Goal: Task Accomplishment & Management: Use online tool/utility

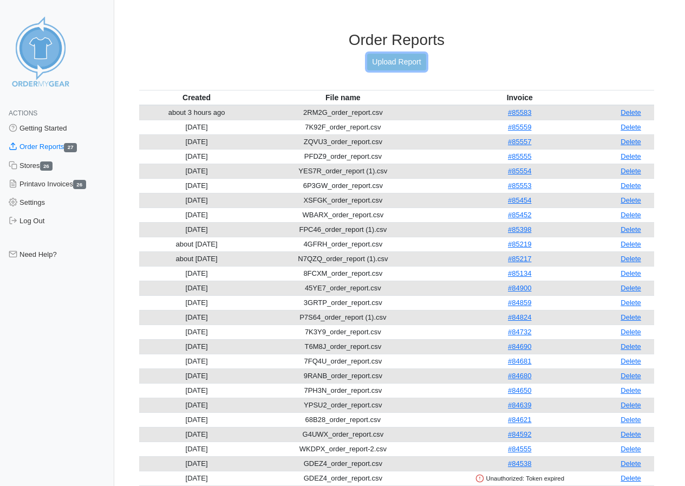
click at [387, 63] on link "Upload Report" at bounding box center [396, 62] width 58 height 17
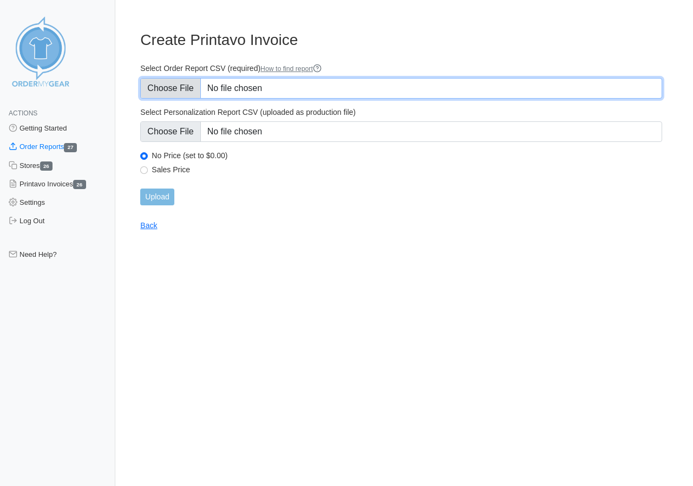
click at [168, 90] on input "Select Order Report CSV (required) How to find report" at bounding box center [401, 88] width 522 height 21
type input "C:\fakepath\FXCYK_order_report.csv"
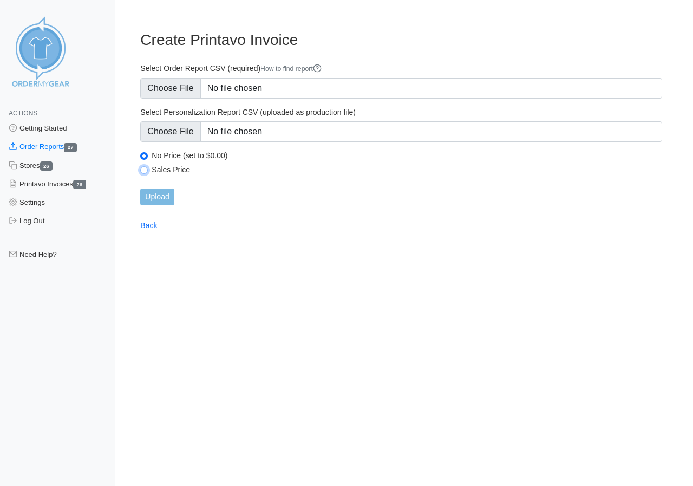
click at [143, 170] on input "Sales Price" at bounding box center [144, 170] width 8 height 8
radio input "true"
click at [155, 191] on input "Upload" at bounding box center [157, 196] width 34 height 17
